Goal: Information Seeking & Learning: Learn about a topic

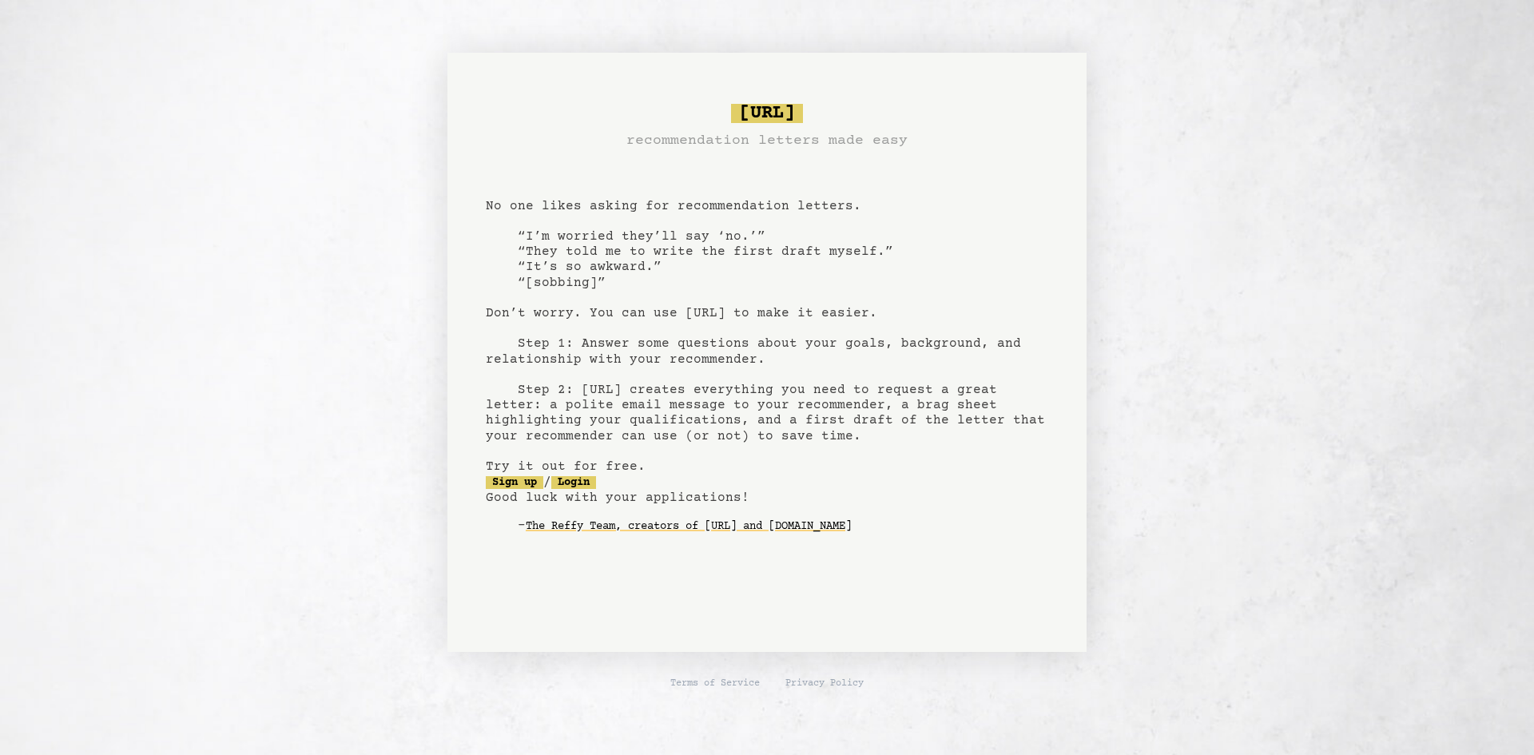
click at [690, 206] on pre "[URL] recommendation letters made easy No one likes asking for recommendation l…" at bounding box center [767, 331] width 563 height 468
click at [573, 271] on pre "[URL] recommendation letters made easy No one likes asking for recommendation l…" at bounding box center [767, 331] width 563 height 468
drag, startPoint x: 625, startPoint y: 253, endPoint x: 722, endPoint y: 256, distance: 97.5
click at [722, 256] on pre "[URL] recommendation letters made easy No one likes asking for recommendation l…" at bounding box center [767, 331] width 563 height 468
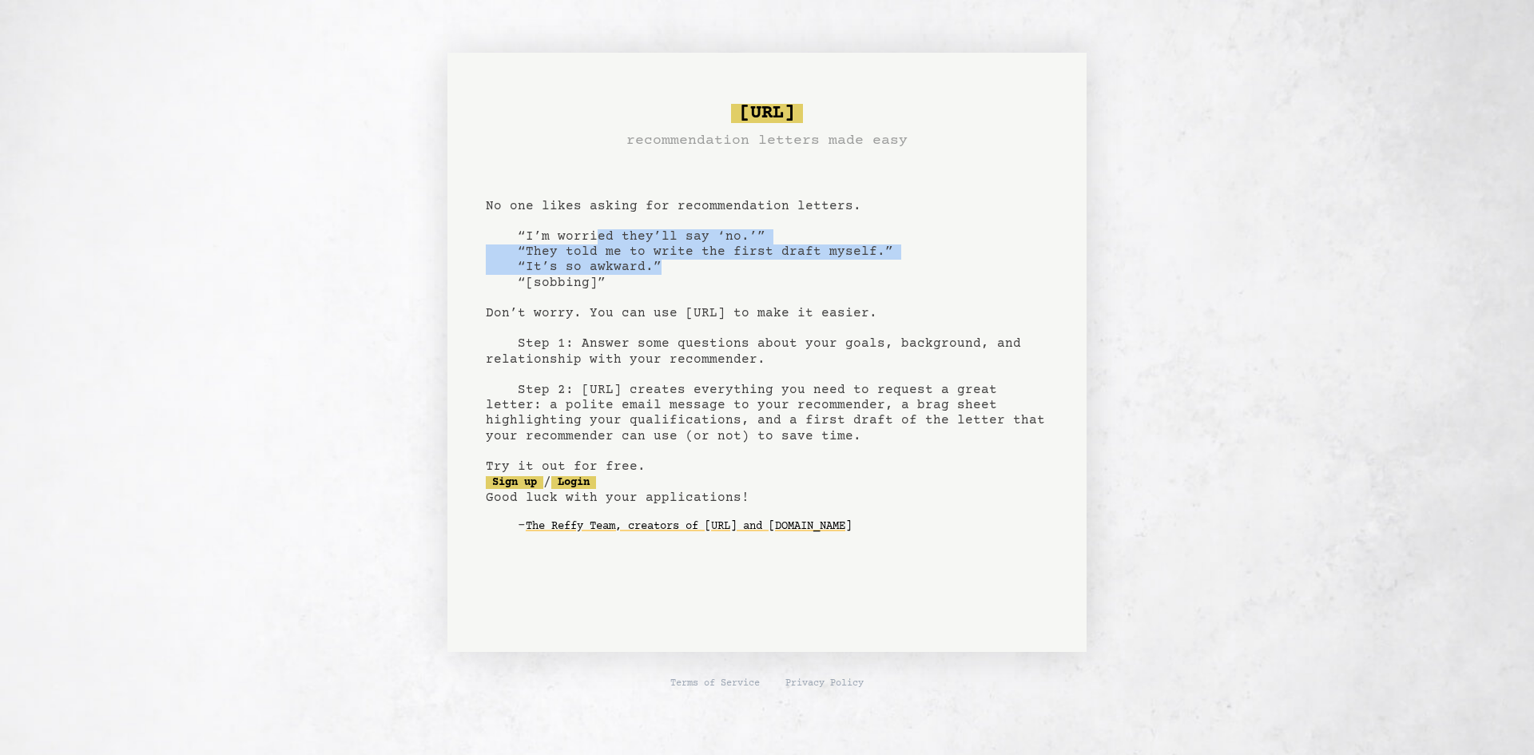
drag, startPoint x: 727, startPoint y: 262, endPoint x: 594, endPoint y: 242, distance: 134.9
click at [594, 242] on pre "[URL] recommendation letters made easy No one likes asking for recommendation l…" at bounding box center [767, 331] width 563 height 468
drag, startPoint x: 594, startPoint y: 242, endPoint x: 638, endPoint y: 266, distance: 50.1
click at [638, 266] on pre "[URL] recommendation letters made easy No one likes asking for recommendation l…" at bounding box center [767, 331] width 563 height 468
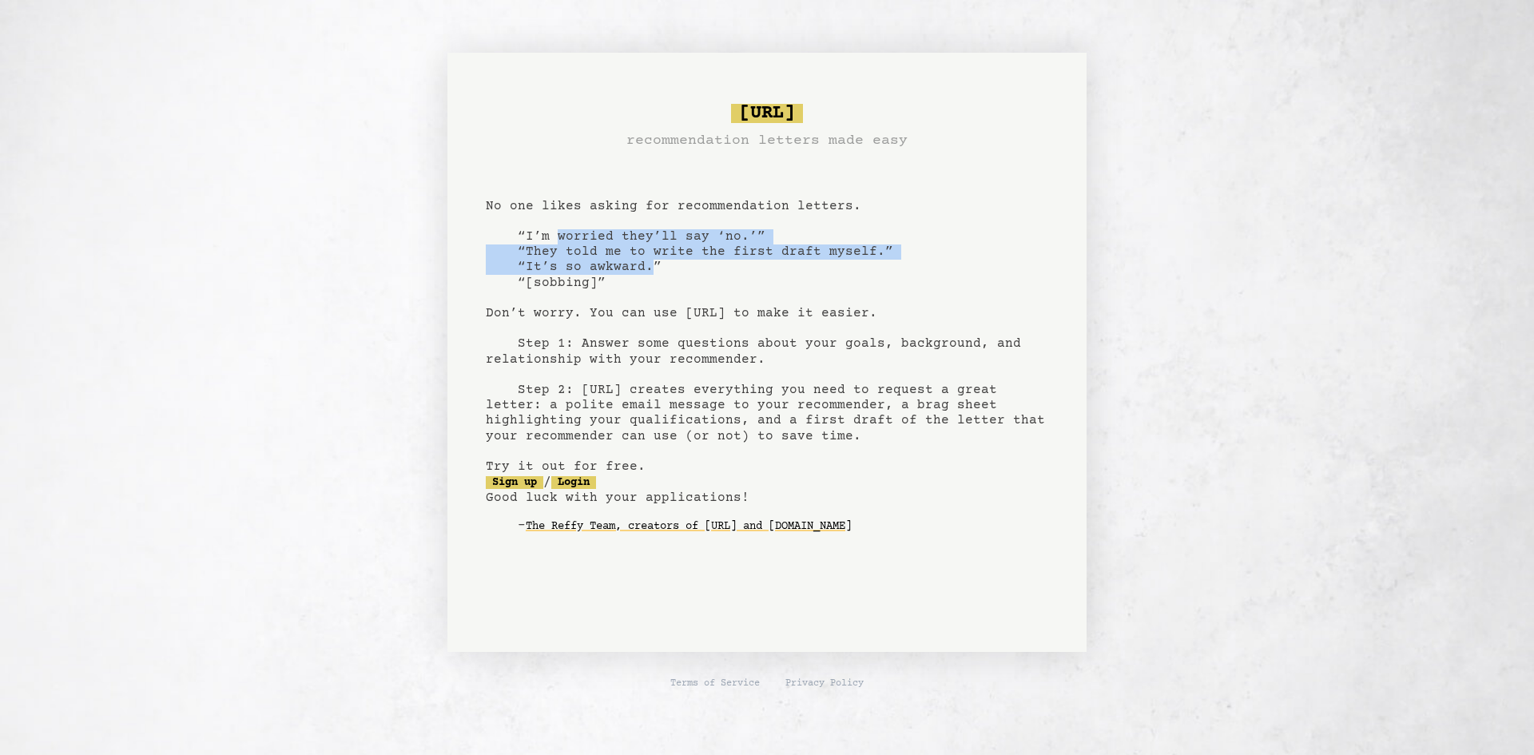
click at [638, 266] on pre "[URL] recommendation letters made easy No one likes asking for recommendation l…" at bounding box center [767, 331] width 563 height 468
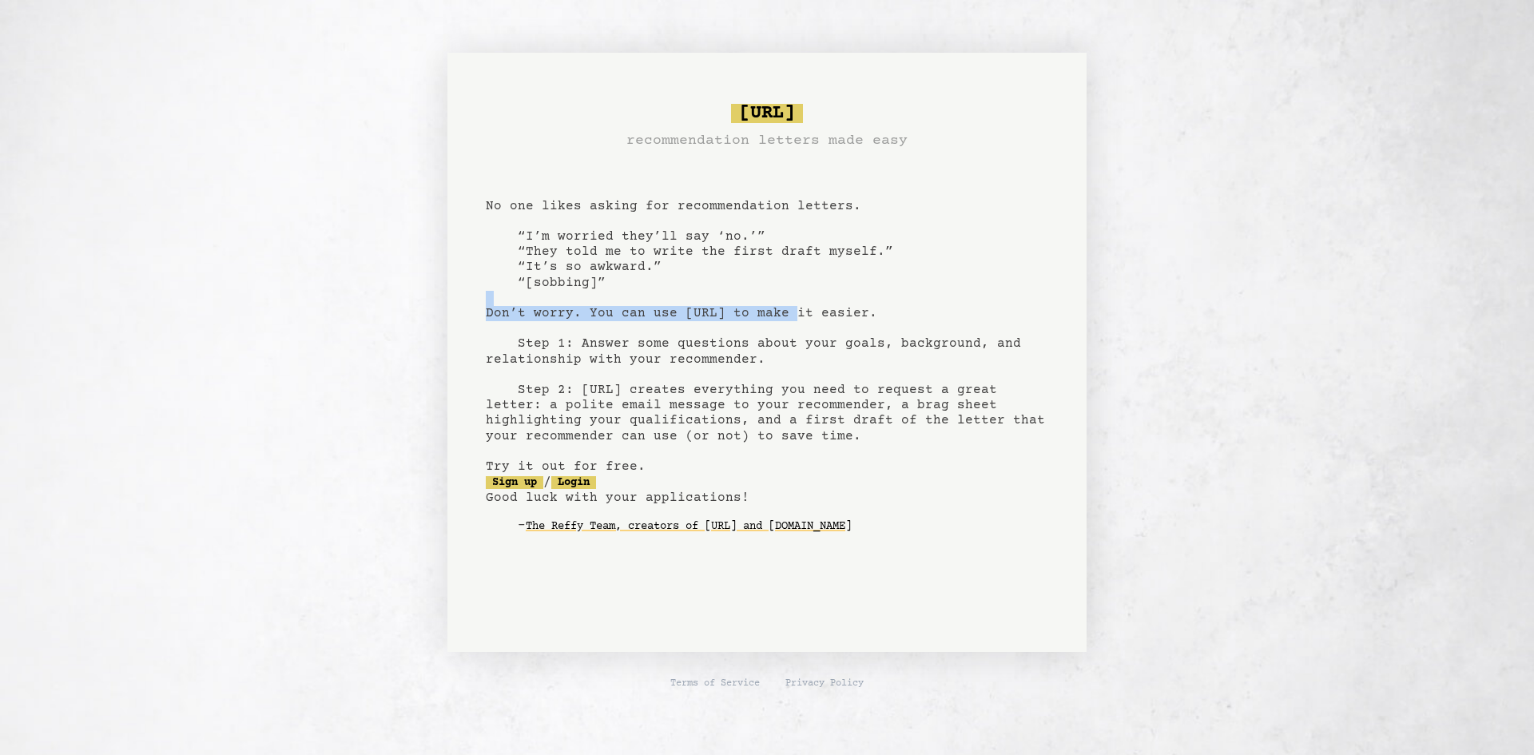
drag, startPoint x: 629, startPoint y: 307, endPoint x: 781, endPoint y: 317, distance: 153.0
click at [781, 317] on pre "[URL] recommendation letters made easy No one likes asking for recommendation l…" at bounding box center [767, 331] width 563 height 468
drag, startPoint x: 662, startPoint y: 357, endPoint x: 824, endPoint y: 355, distance: 161.4
click at [824, 355] on pre "[URL] recommendation letters made easy No one likes asking for recommendation l…" at bounding box center [767, 331] width 563 height 468
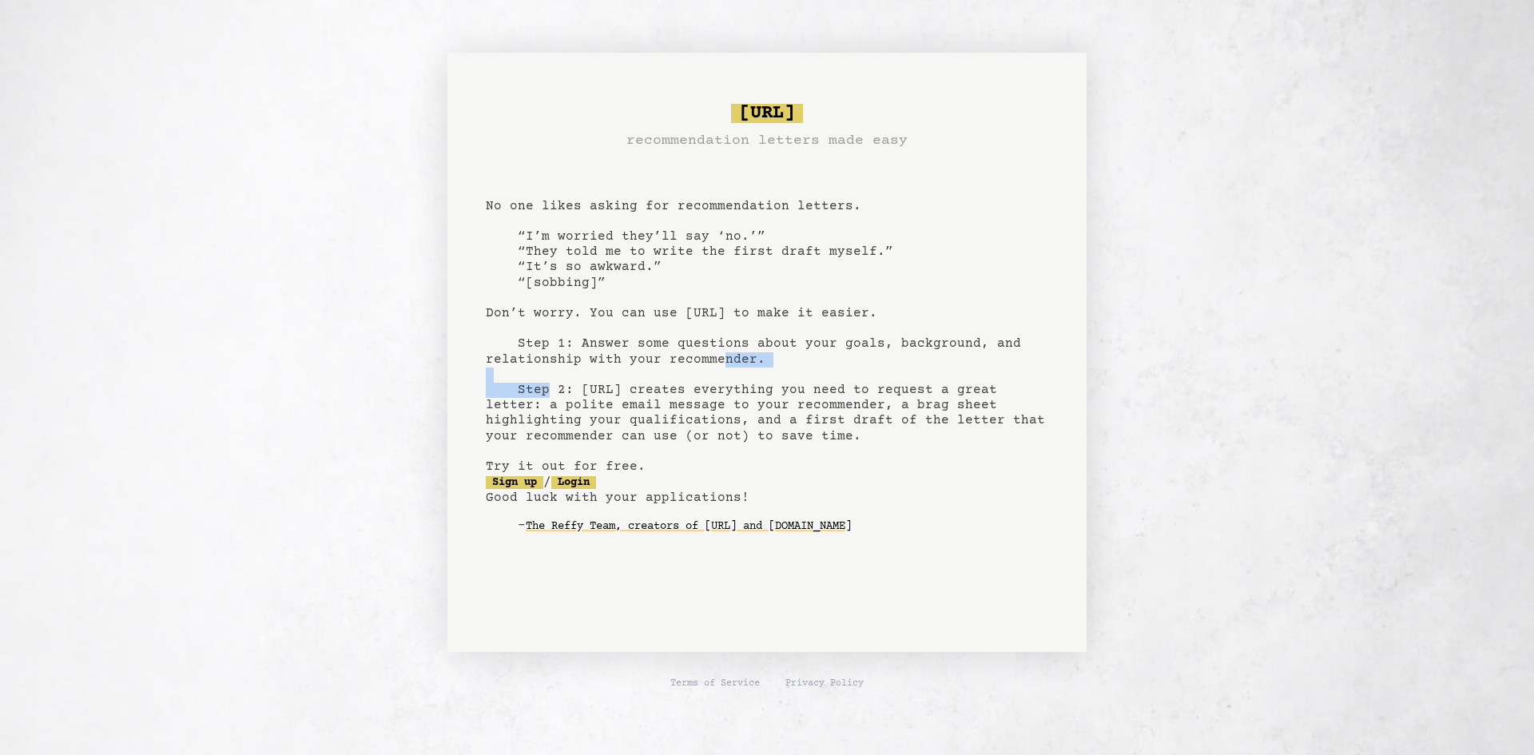
click at [824, 355] on pre "[URL] recommendation letters made easy No one likes asking for recommendation l…" at bounding box center [767, 331] width 563 height 468
drag, startPoint x: 567, startPoint y: 443, endPoint x: 699, endPoint y: 429, distance: 133.4
click at [699, 429] on pre "[URL] recommendation letters made easy No one likes asking for recommendation l…" at bounding box center [767, 331] width 563 height 468
